Goal: Task Accomplishment & Management: Manage account settings

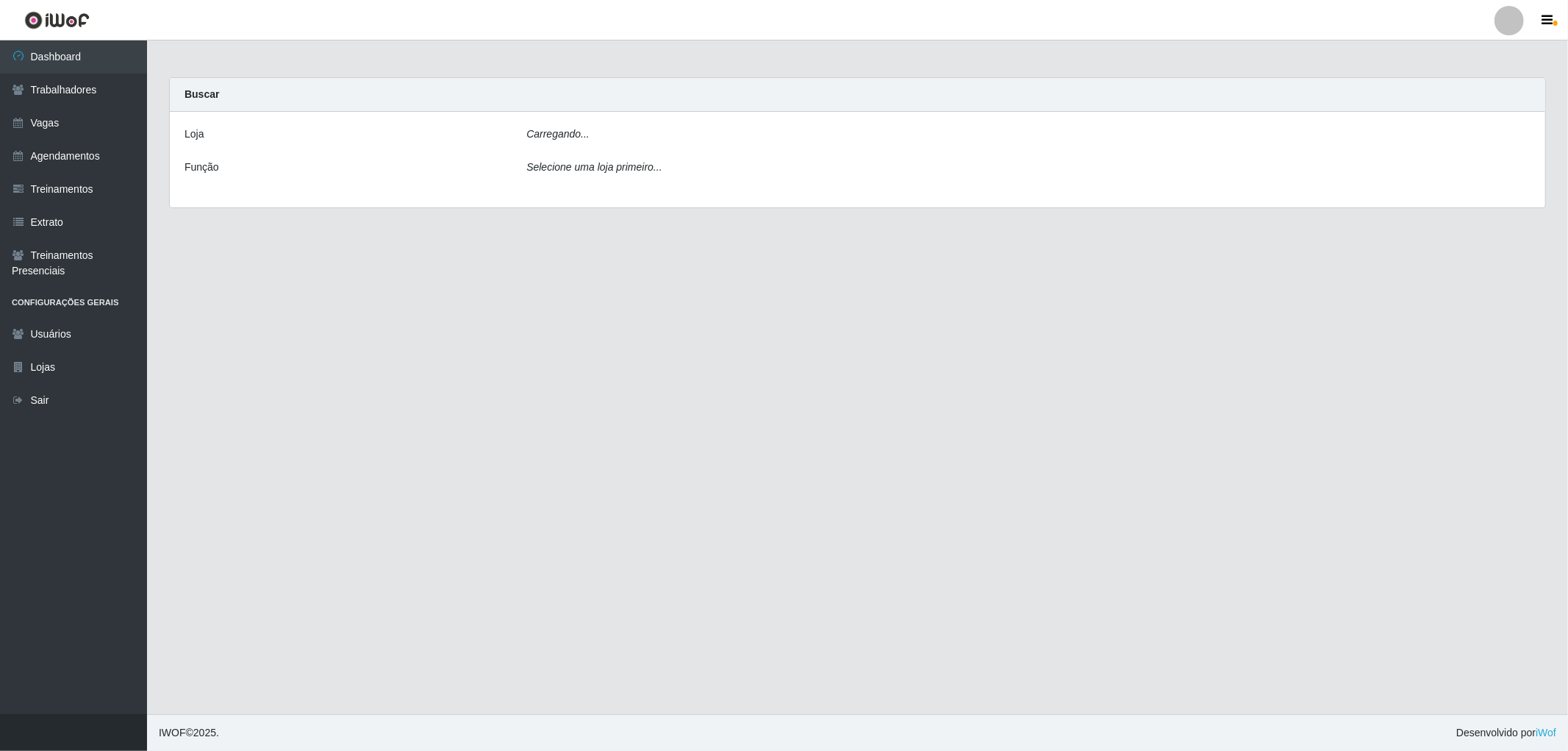
click at [640, 130] on div "Carregando..." at bounding box center [1028, 137] width 1026 height 21
click at [634, 140] on div "Carregando..." at bounding box center [1028, 137] width 1026 height 21
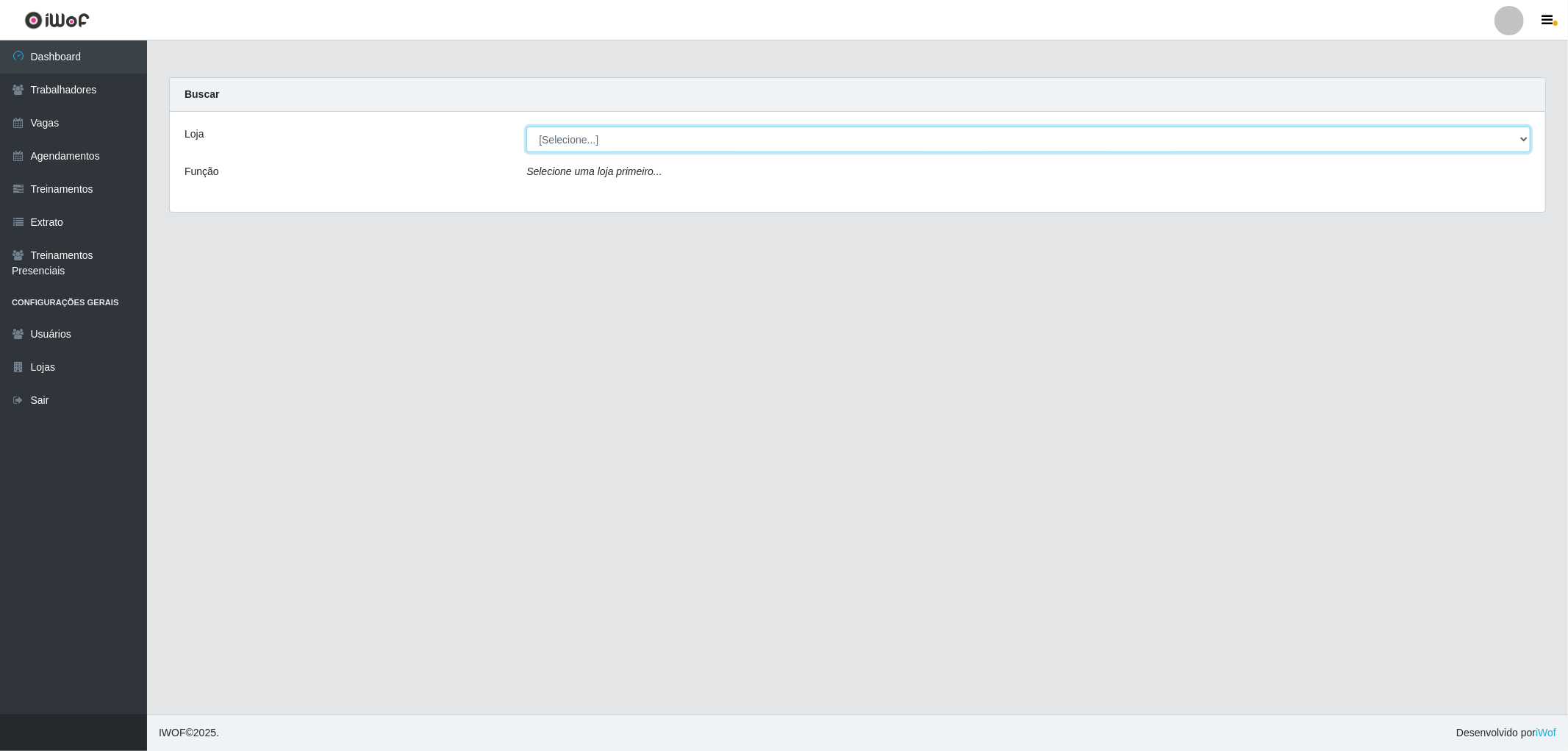
click at [561, 138] on select "[Selecione...] The Pow Pizzaria Delivery - Miramar" at bounding box center [1028, 139] width 1004 height 26
select select "322"
click at [527, 126] on select "[Selecione...] The Pow Pizzaria Delivery - Miramar" at bounding box center [1028, 139] width 1004 height 26
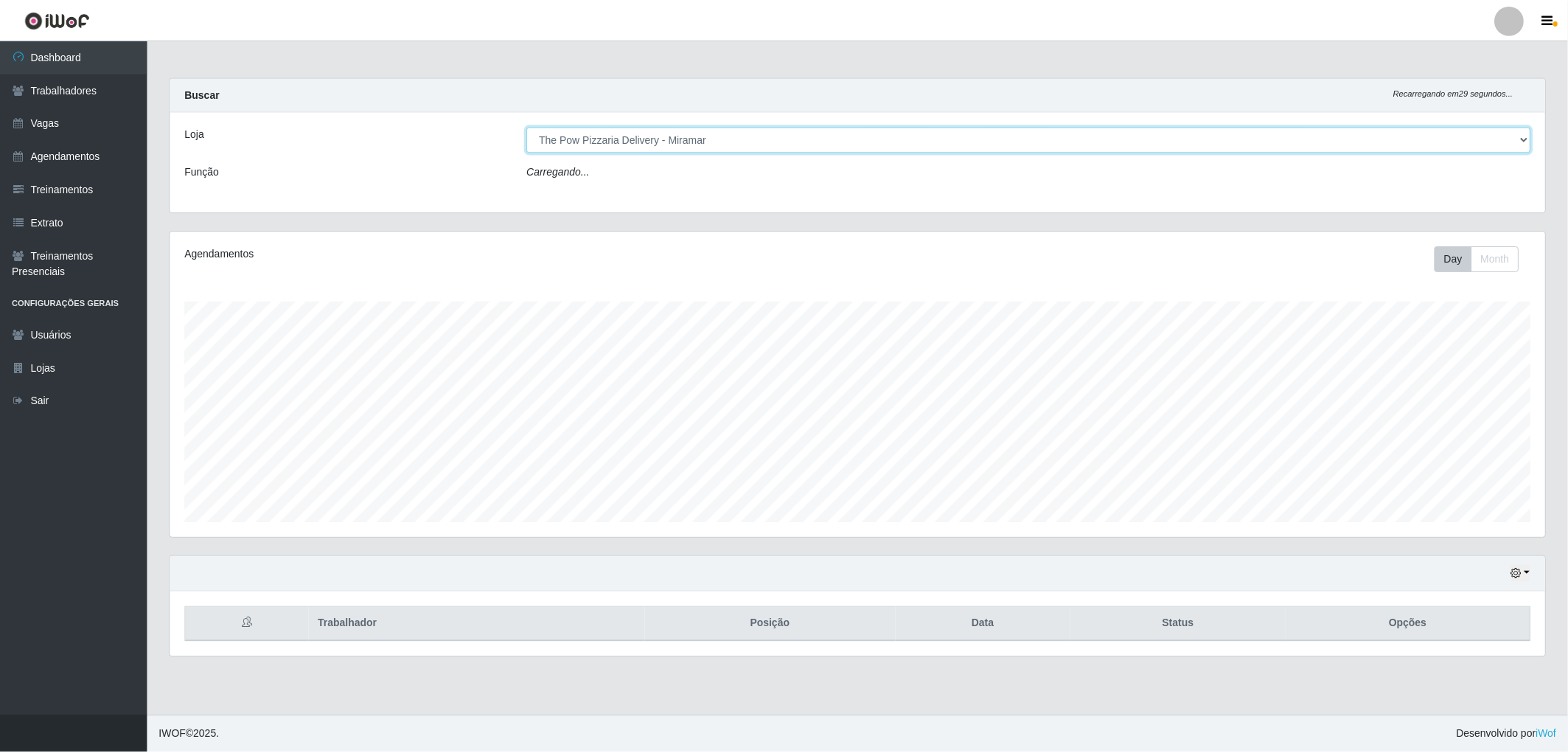
scroll to position [305, 1379]
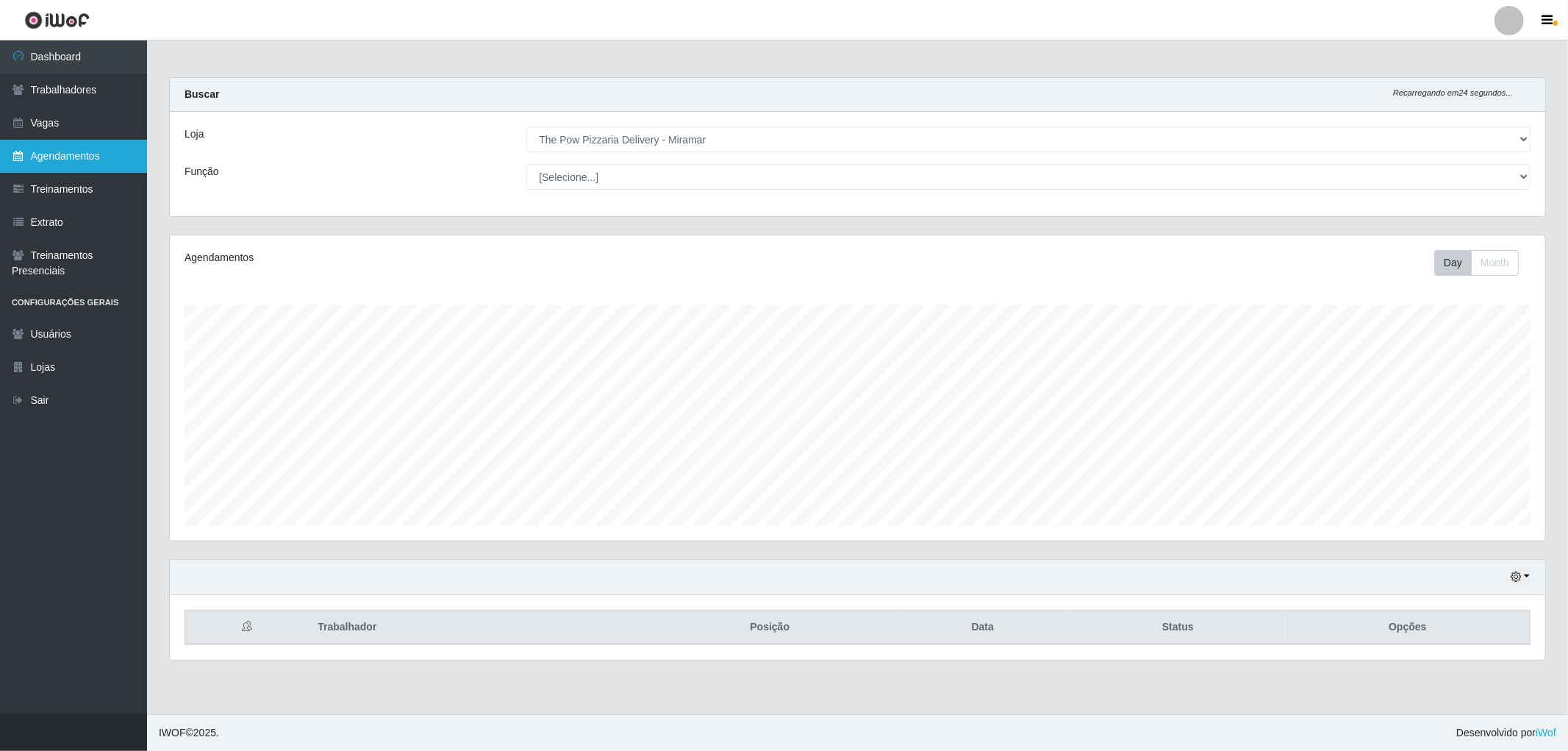
click at [75, 153] on link "Agendamentos" at bounding box center [73, 156] width 147 height 33
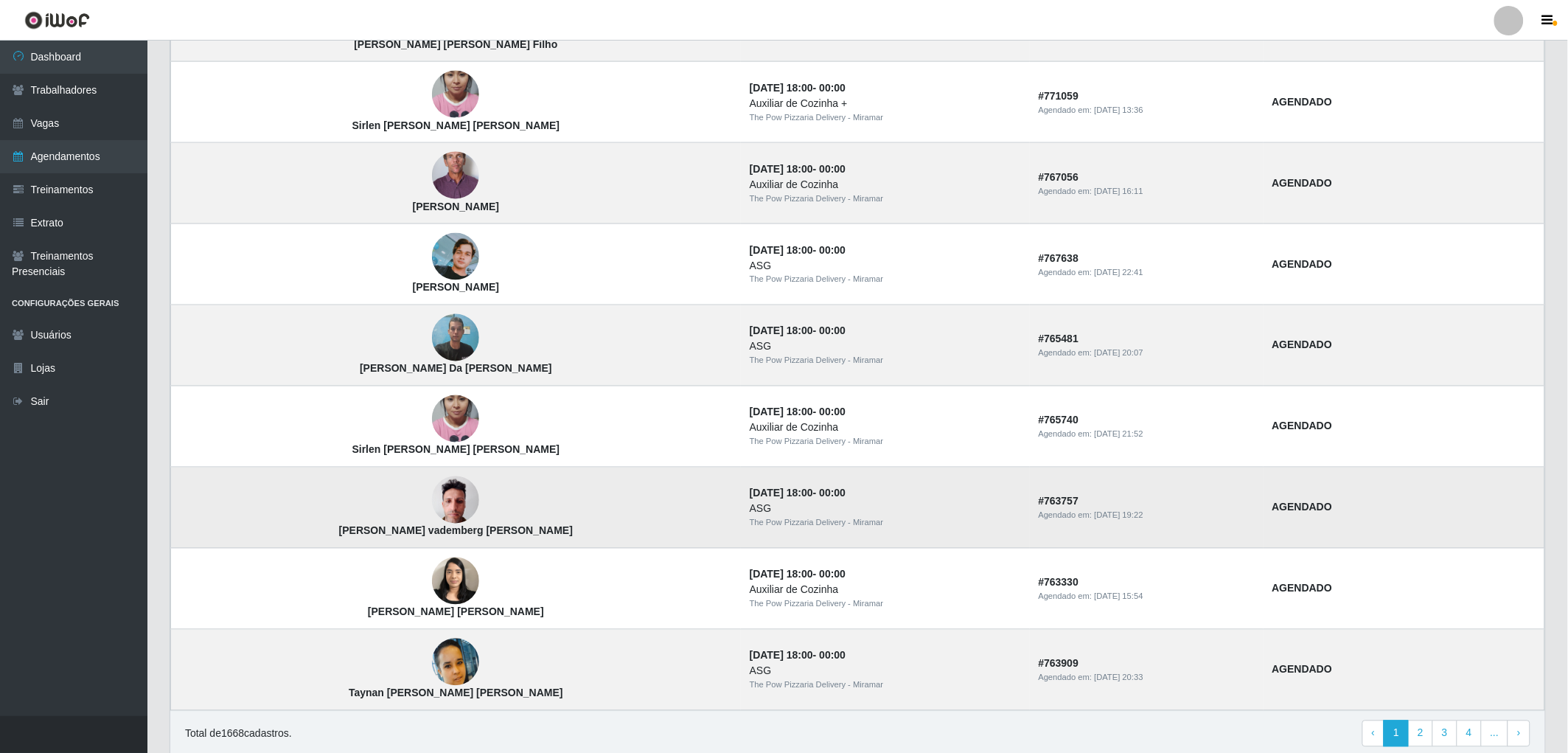
scroll to position [787, 0]
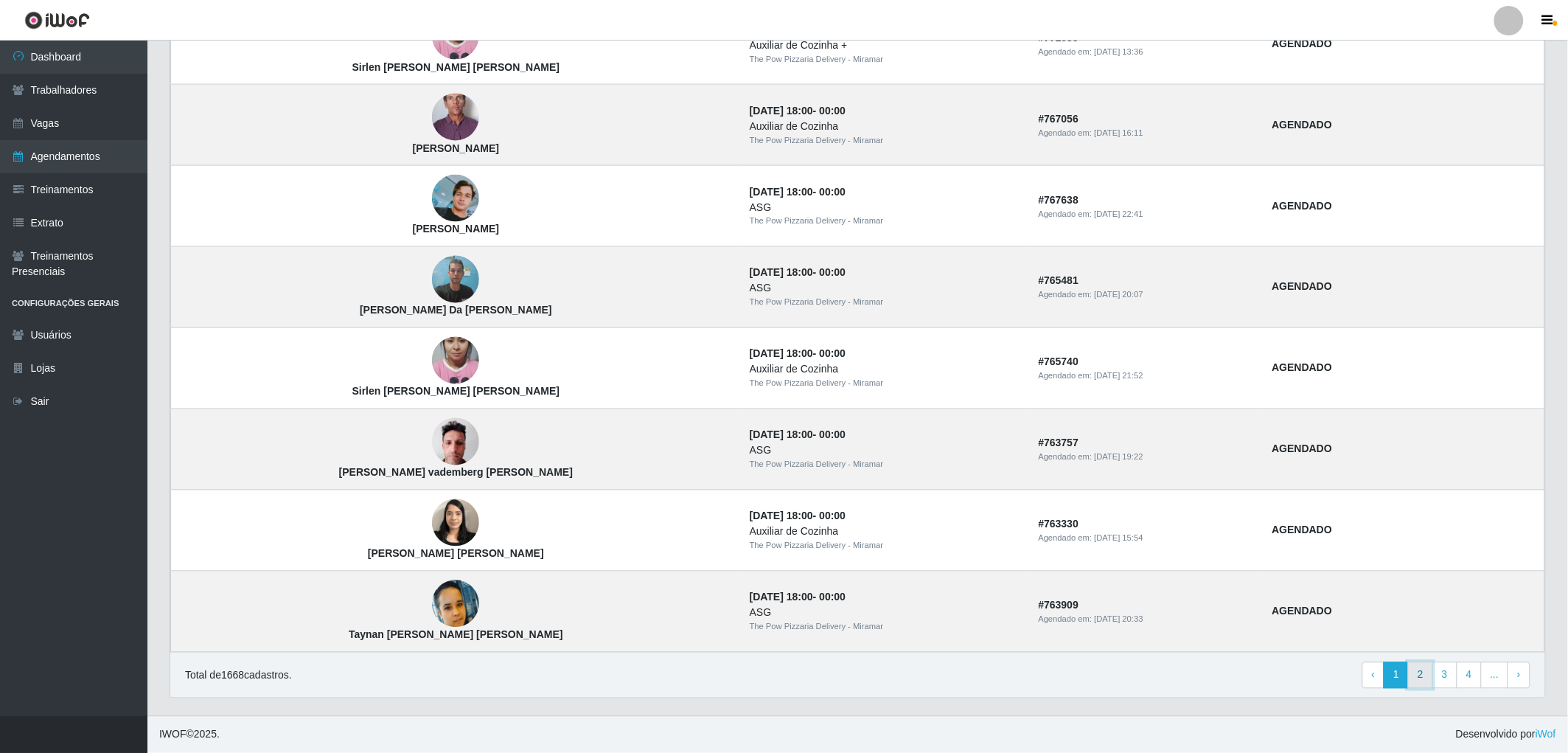
click at [1424, 674] on link "2" at bounding box center [1421, 675] width 25 height 27
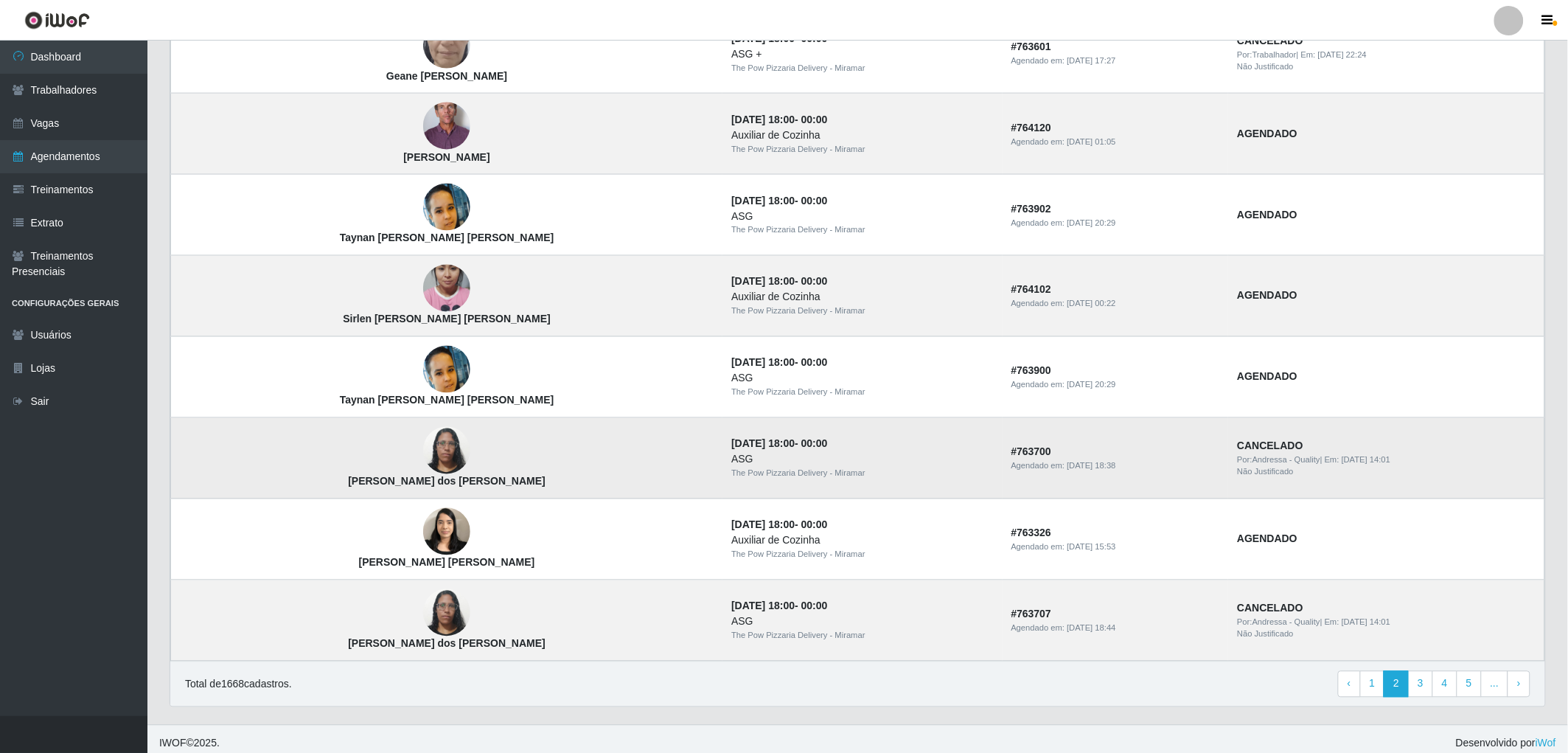
scroll to position [787, 0]
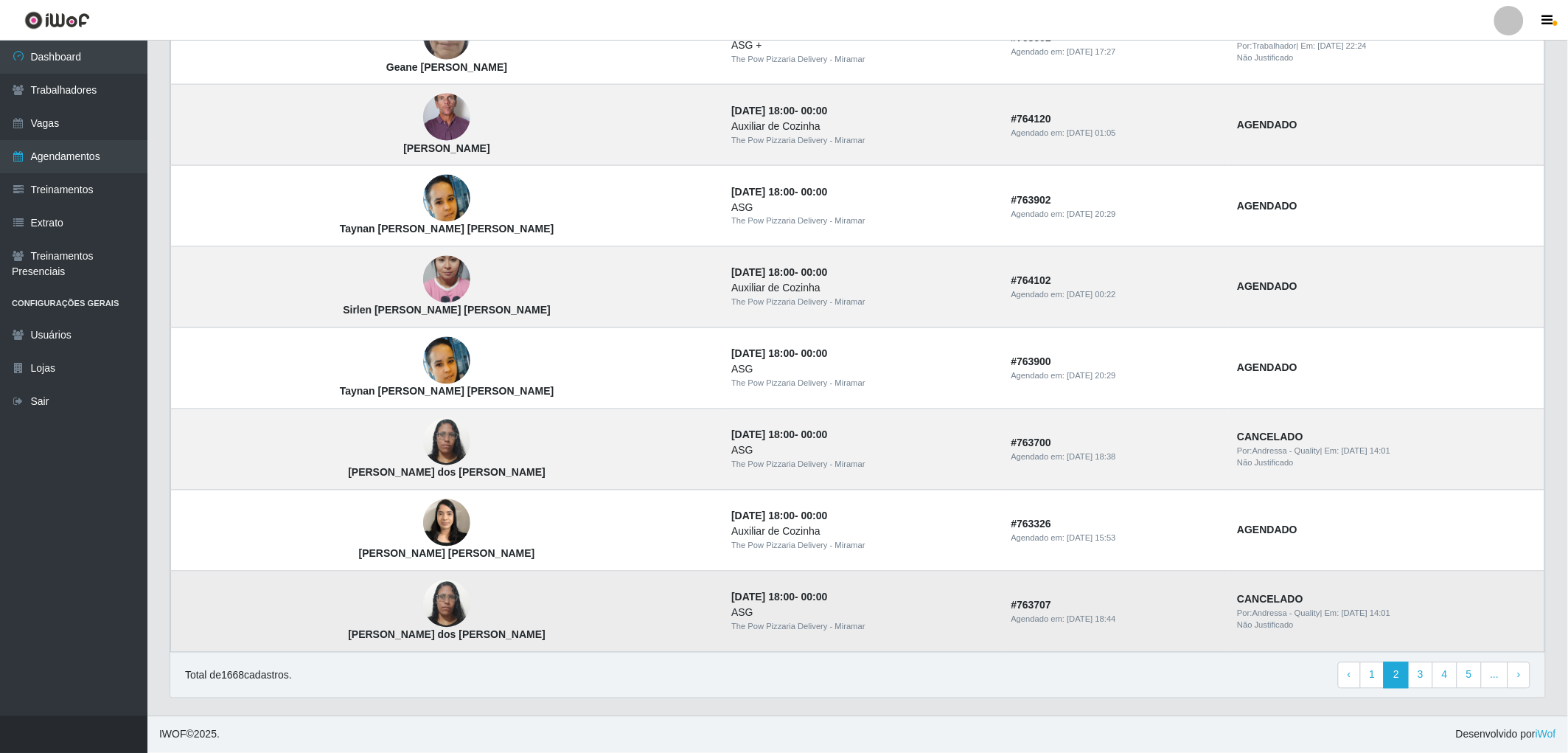
click at [423, 606] on img at bounding box center [447, 604] width 47 height 63
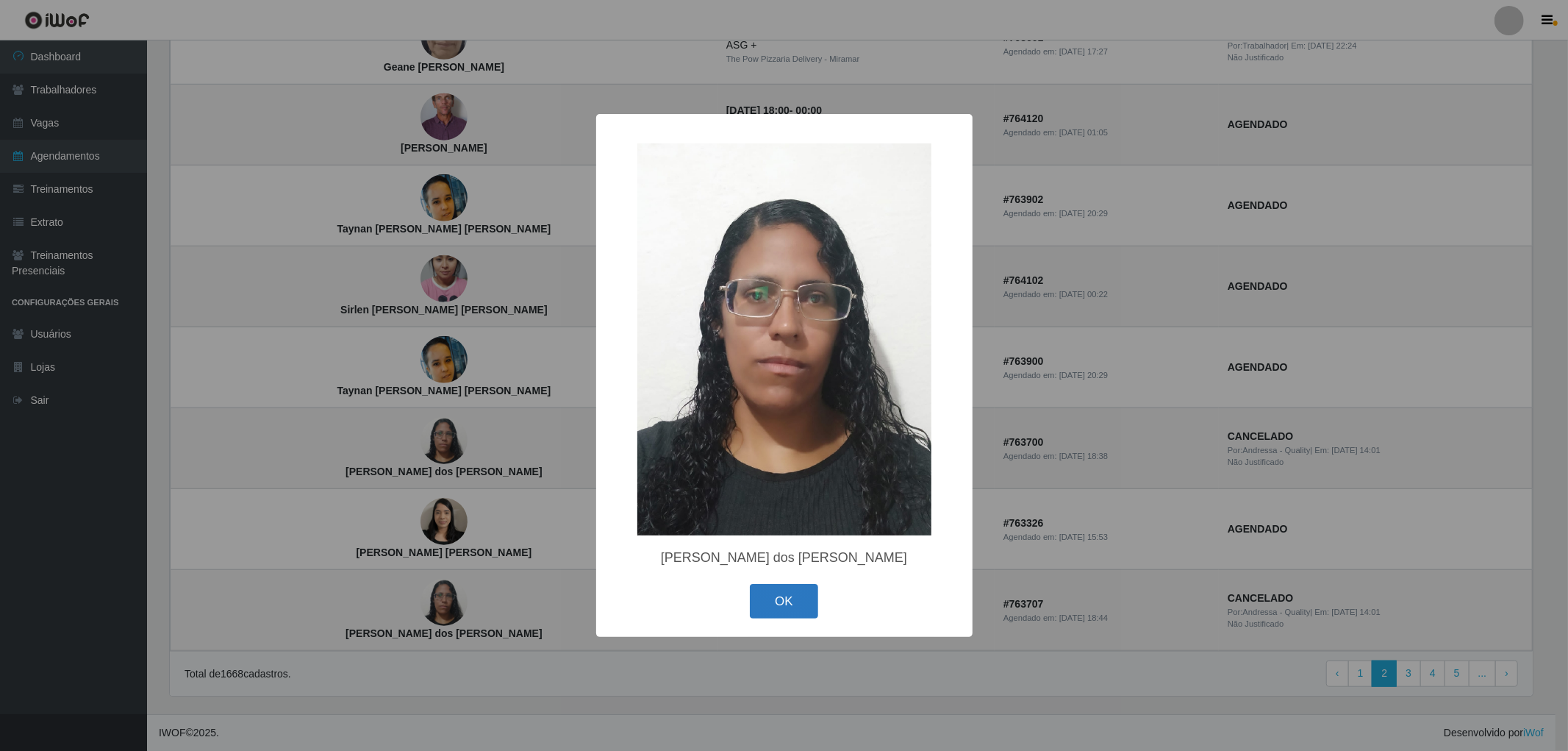
click at [789, 609] on button "OK" at bounding box center [784, 601] width 69 height 34
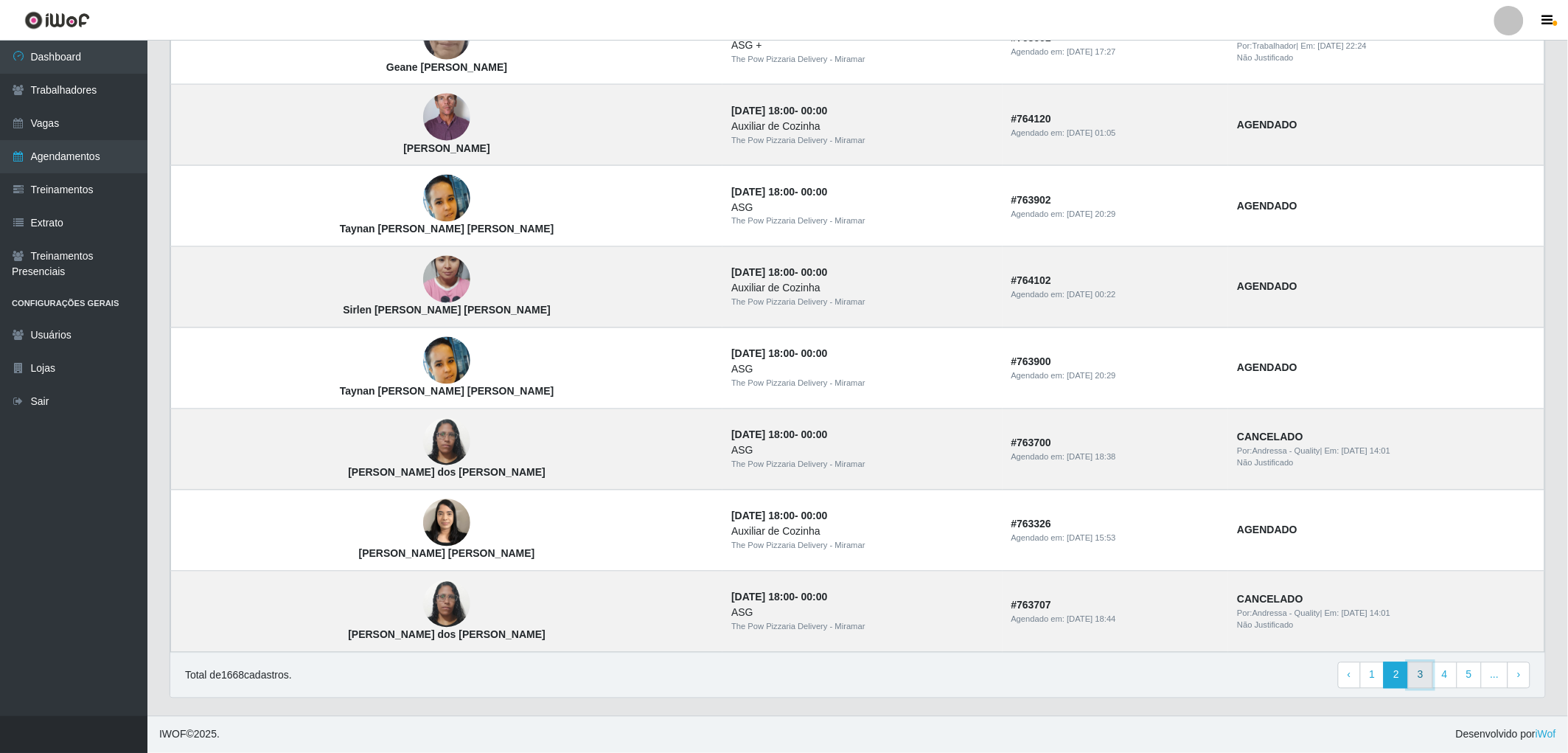
click at [1423, 677] on link "3" at bounding box center [1421, 675] width 25 height 27
